Goal: Entertainment & Leisure: Browse casually

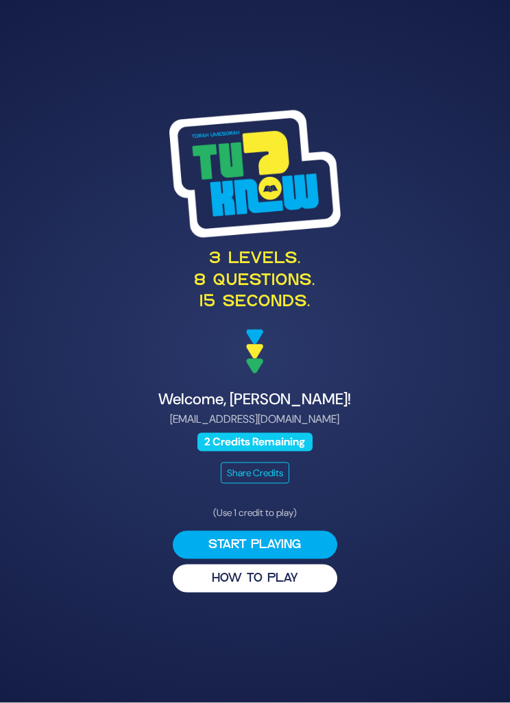
scroll to position [23, 0]
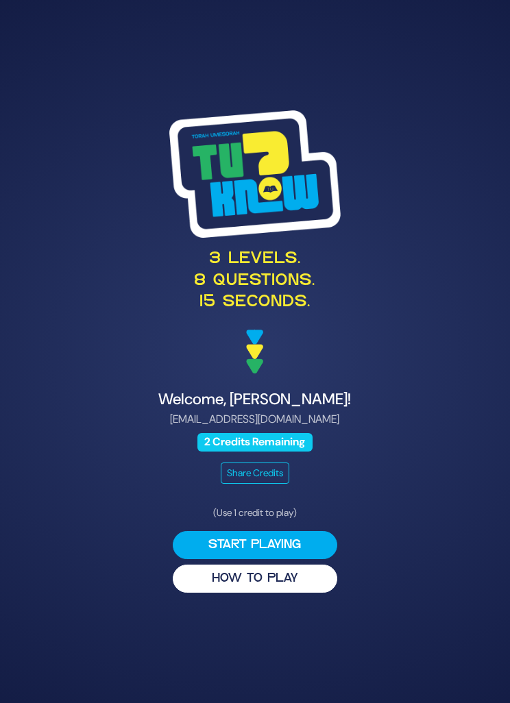
click at [205, 580] on button "HOW TO PLAY" at bounding box center [255, 579] width 165 height 28
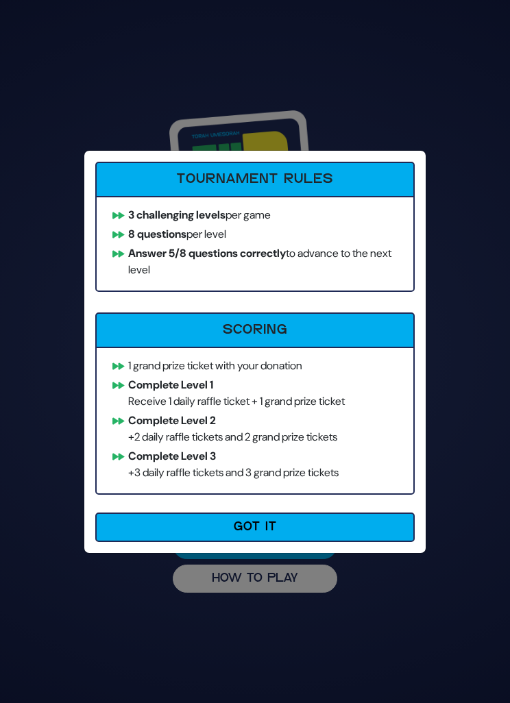
click at [341, 526] on button "Got It" at bounding box center [254, 527] width 319 height 29
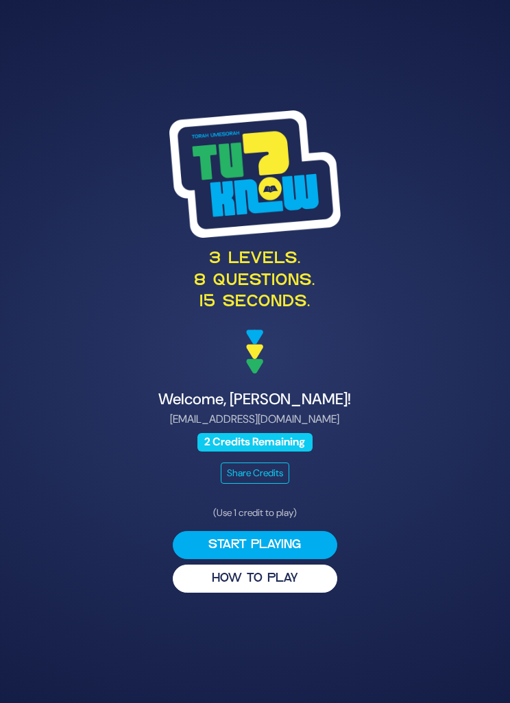
click at [310, 539] on button "Start Playing" at bounding box center [255, 545] width 165 height 28
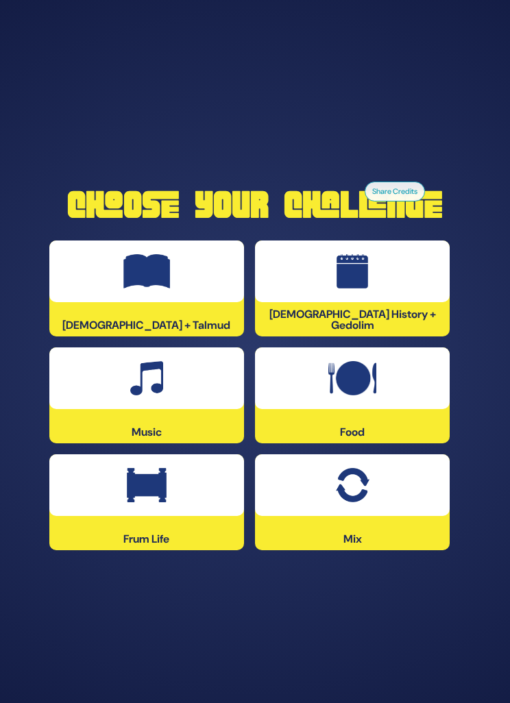
click at [90, 502] on div at bounding box center [146, 486] width 195 height 62
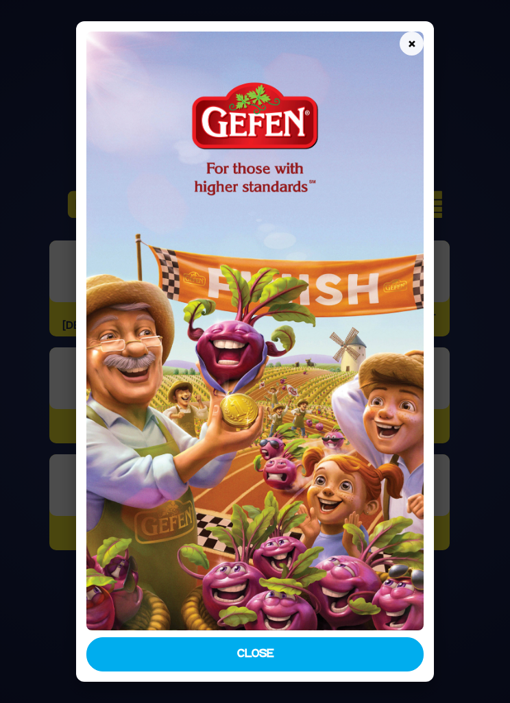
click at [420, 32] on button "×" at bounding box center [412, 44] width 24 height 24
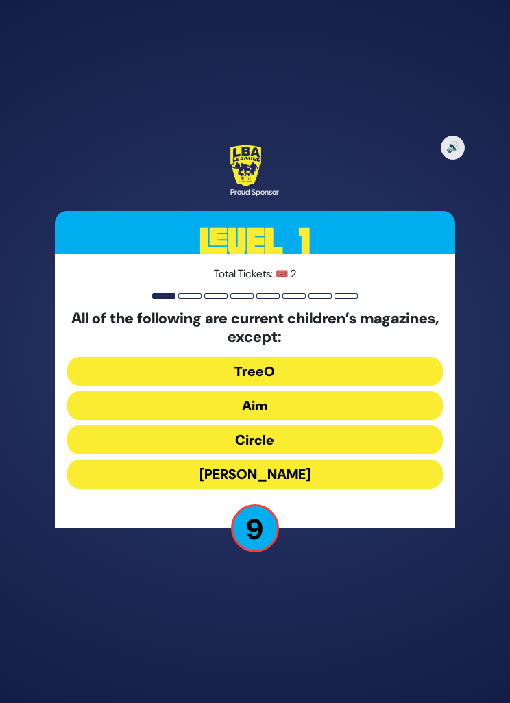
click at [330, 371] on button "TreeO" at bounding box center [255, 371] width 376 height 29
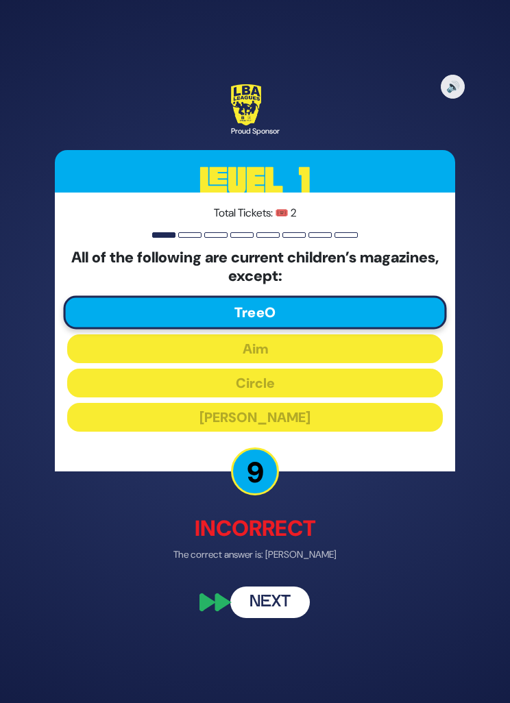
click at [284, 596] on button "Next" at bounding box center [270, 604] width 80 height 32
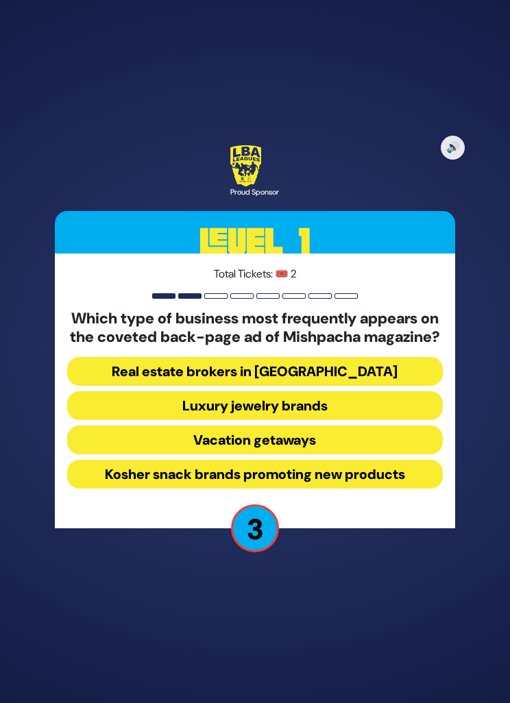
click at [335, 377] on button "Real estate brokers in [GEOGRAPHIC_DATA]" at bounding box center [255, 371] width 376 height 29
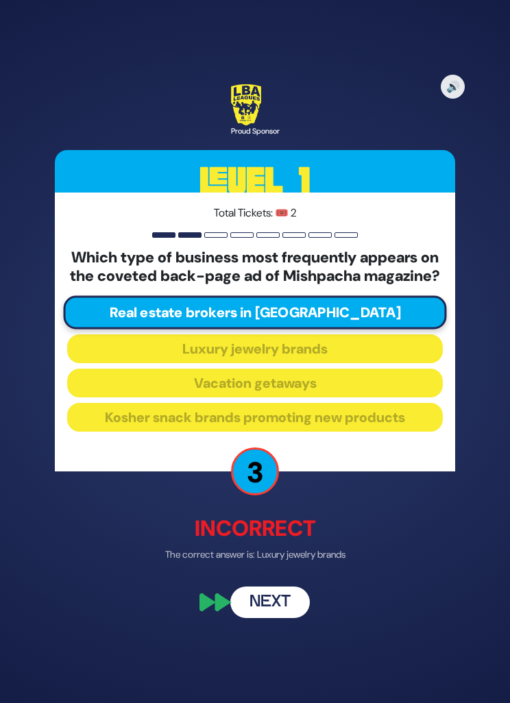
click at [281, 606] on button "Next" at bounding box center [270, 604] width 80 height 32
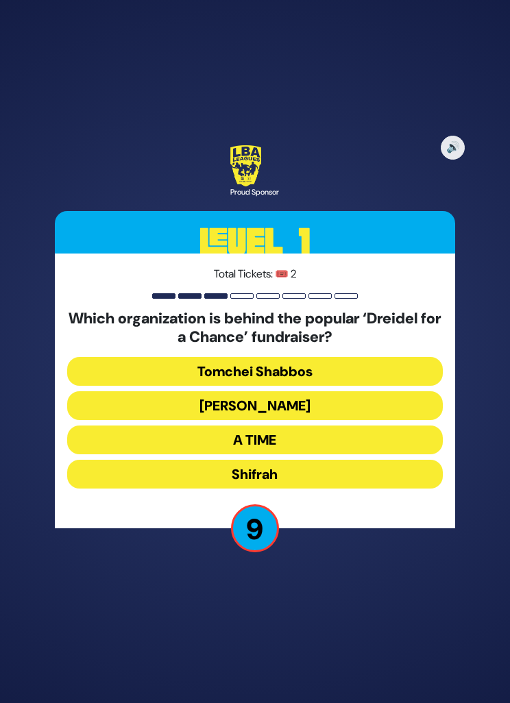
click at [312, 404] on button "[PERSON_NAME]" at bounding box center [255, 405] width 376 height 29
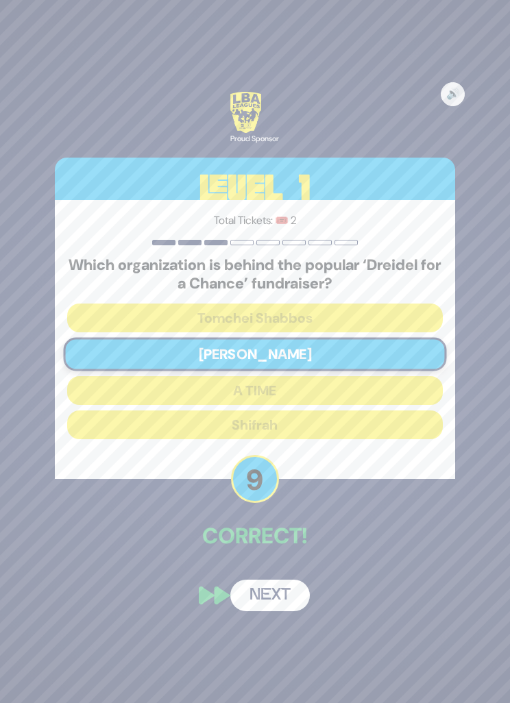
click at [287, 600] on button "Next" at bounding box center [270, 596] width 80 height 32
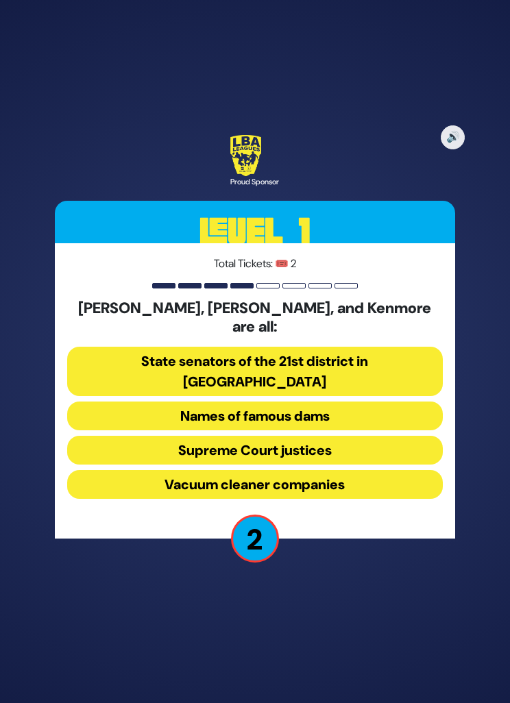
click at [386, 470] on button "Vacuum cleaner companies" at bounding box center [255, 484] width 376 height 29
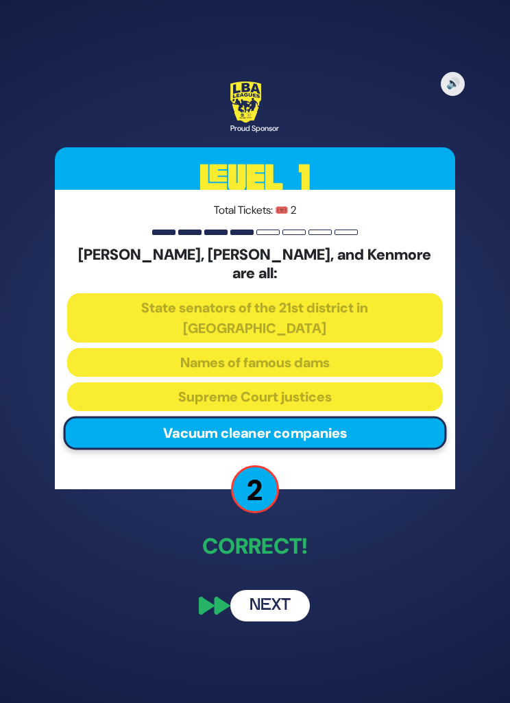
click at [282, 590] on button "Next" at bounding box center [270, 606] width 80 height 32
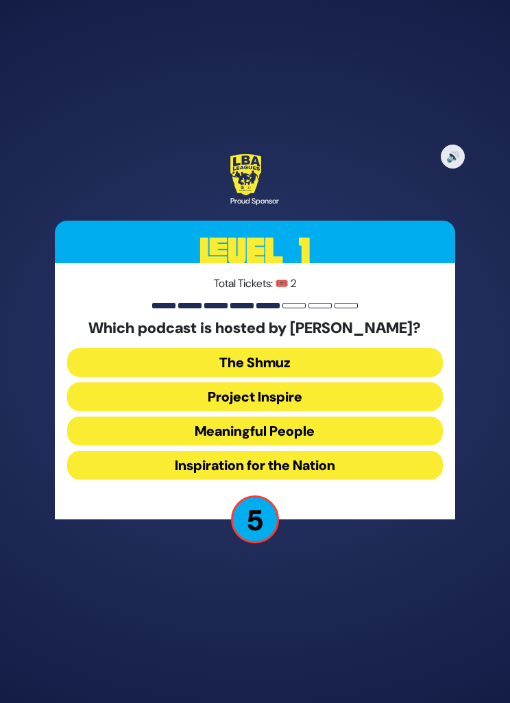
click at [365, 428] on button "Meaningful People" at bounding box center [255, 431] width 376 height 29
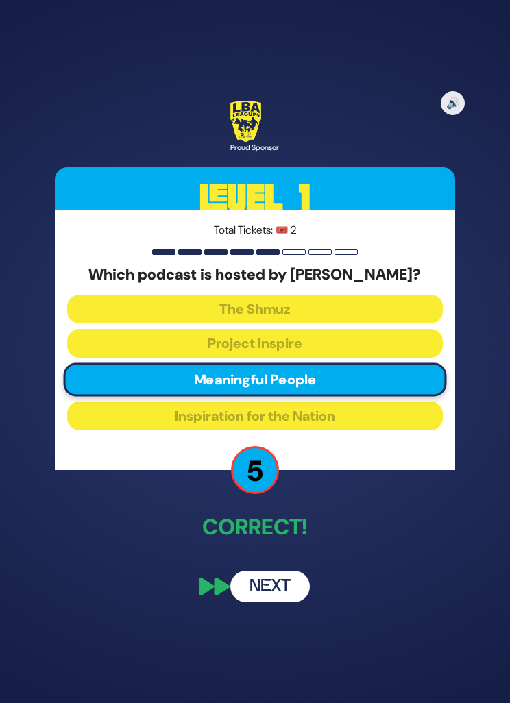
click at [287, 588] on button "Next" at bounding box center [270, 587] width 80 height 32
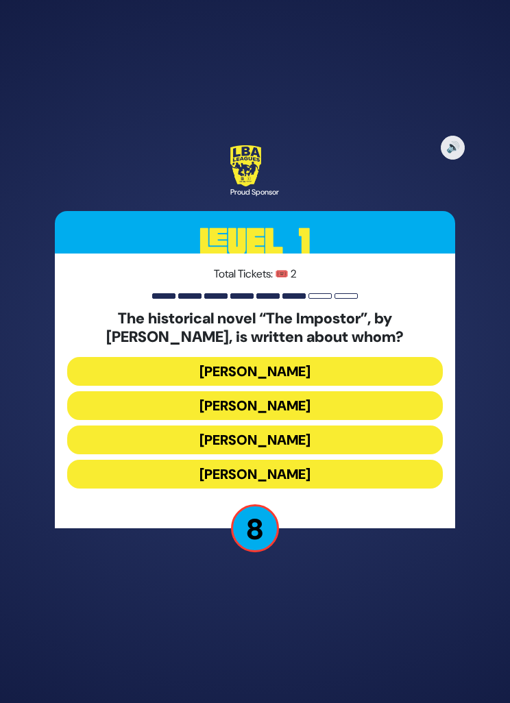
click at [373, 464] on button "[PERSON_NAME]" at bounding box center [255, 474] width 376 height 29
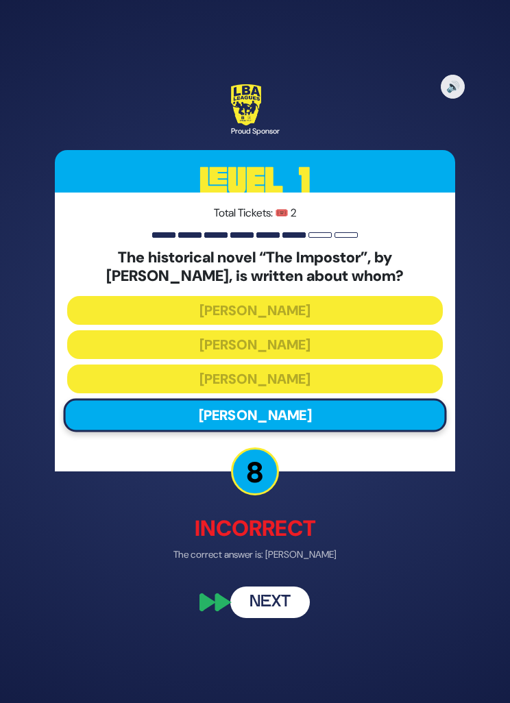
click at [289, 599] on button "Next" at bounding box center [270, 604] width 80 height 32
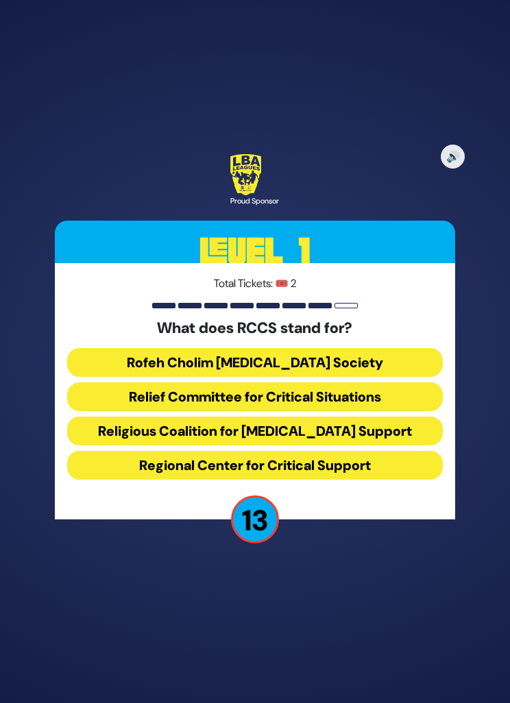
click at [398, 358] on button "Rofeh Cholim [MEDICAL_DATA] Society" at bounding box center [255, 362] width 376 height 29
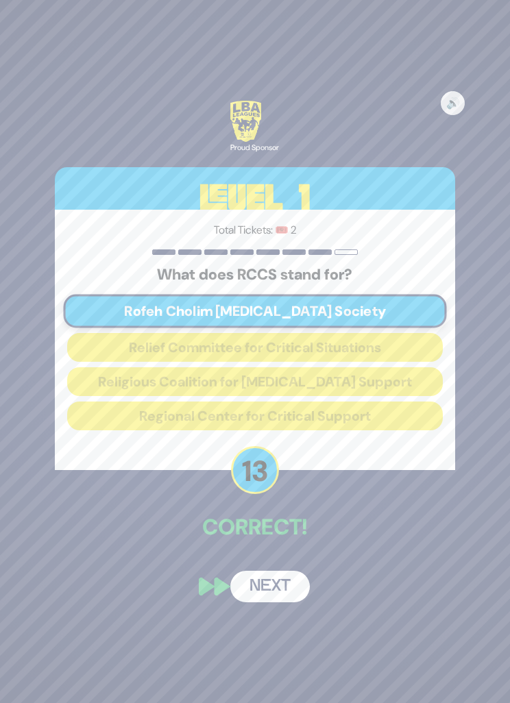
click at [288, 555] on div "🔊 Proud Sponsor Level 1 Total Tickets: 🎟️ 2 What does RCCS stand for? Rofeh Cho…" at bounding box center [254, 351] width 433 height 535
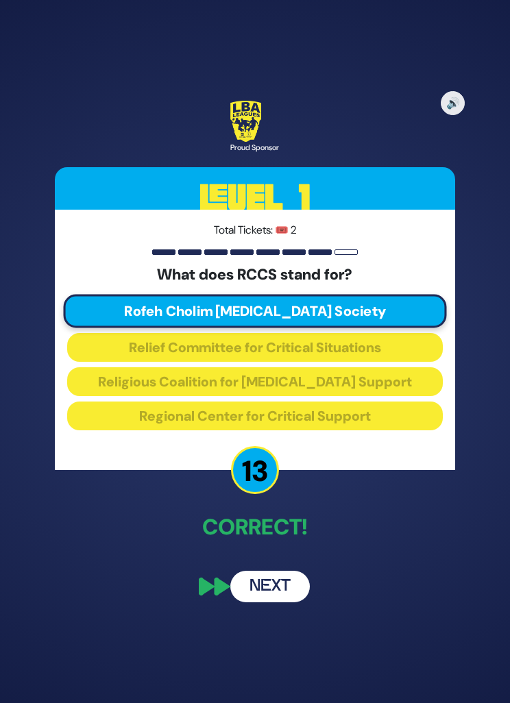
click at [288, 588] on button "Next" at bounding box center [270, 587] width 80 height 32
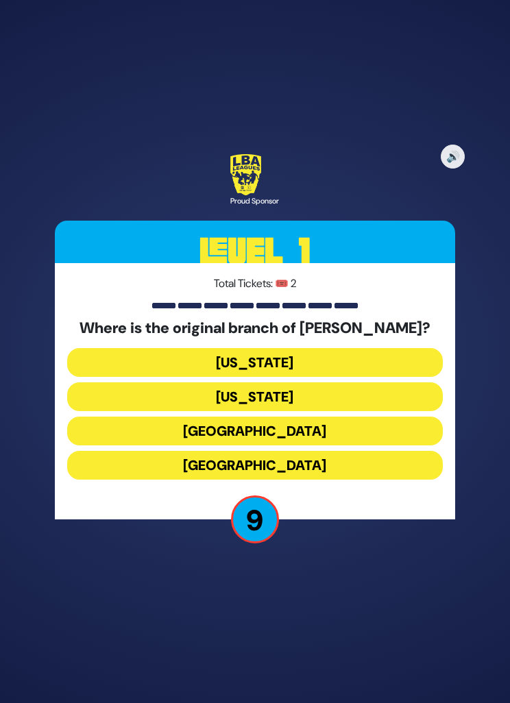
click at [376, 389] on button "[US_STATE]" at bounding box center [255, 397] width 376 height 29
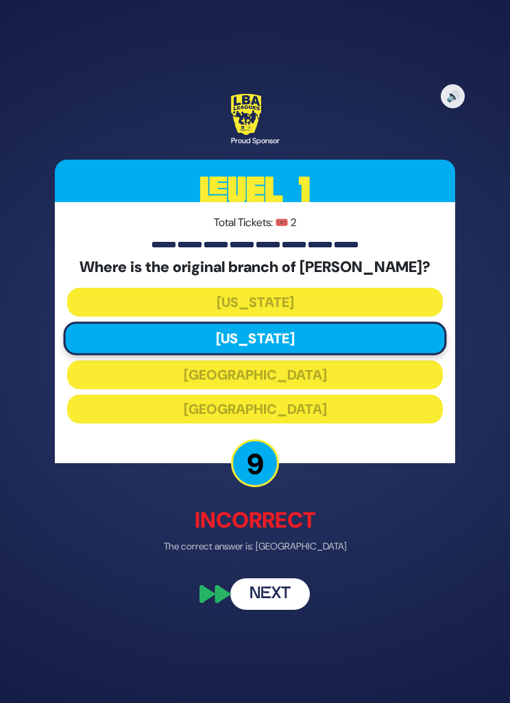
click at [284, 599] on button "Next" at bounding box center [270, 594] width 80 height 32
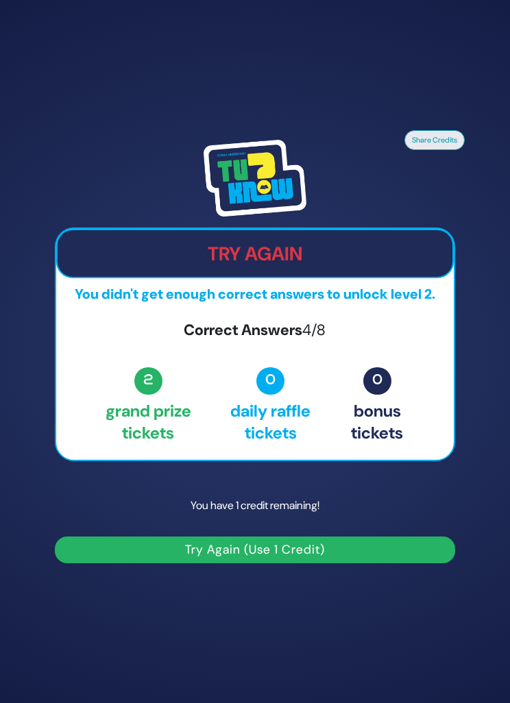
click at [357, 551] on button "Try Again (Use 1 Credit)" at bounding box center [255, 550] width 400 height 27
click at [353, 553] on button "Try Again (Use 1 Credit)" at bounding box center [255, 550] width 400 height 27
click at [361, 553] on button "Try Again (Use 1 Credit)" at bounding box center [255, 550] width 400 height 27
